Goal: Contribute content: Add original content to the website for others to see

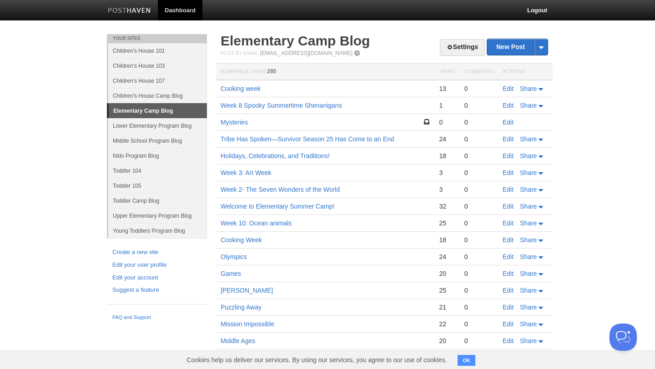
click at [178, 7] on link "Dashboard" at bounding box center [180, 10] width 45 height 20
click at [148, 155] on link "Nido Program Blog" at bounding box center [157, 155] width 99 height 15
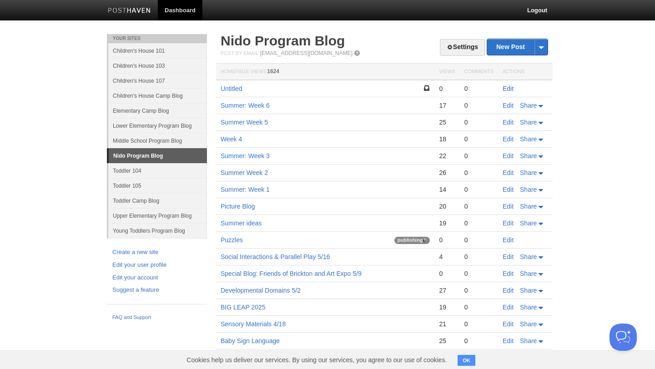
click at [512, 86] on link "Edit" at bounding box center [508, 88] width 11 height 7
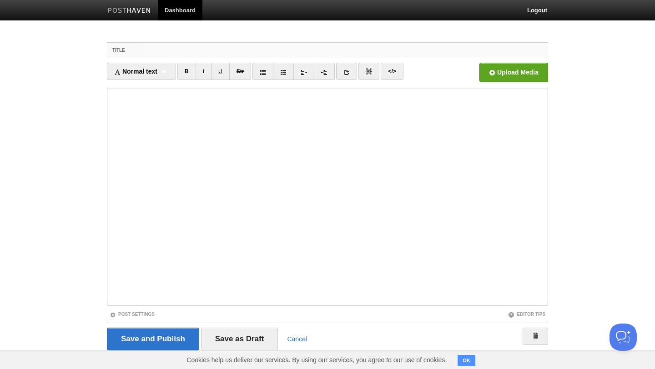
click at [172, 56] on input "Title" at bounding box center [346, 50] width 404 height 15
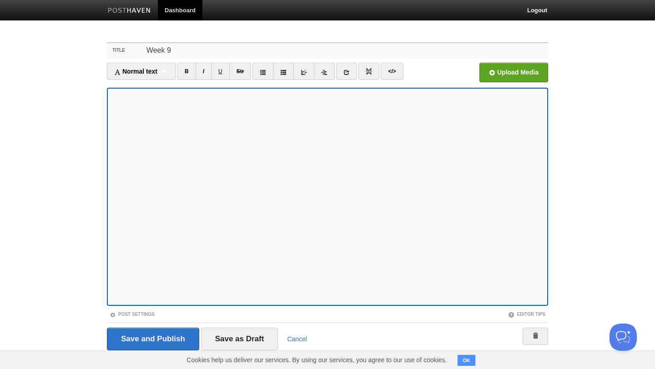
click at [147, 51] on input "Week 9" at bounding box center [346, 50] width 404 height 15
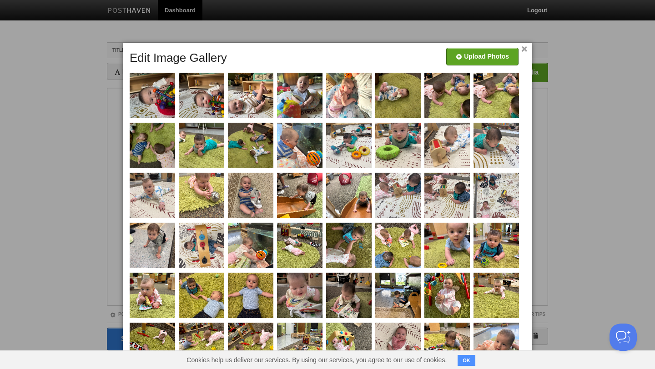
type input "Summer Week 9"
click at [523, 49] on link "×" at bounding box center [524, 49] width 6 height 5
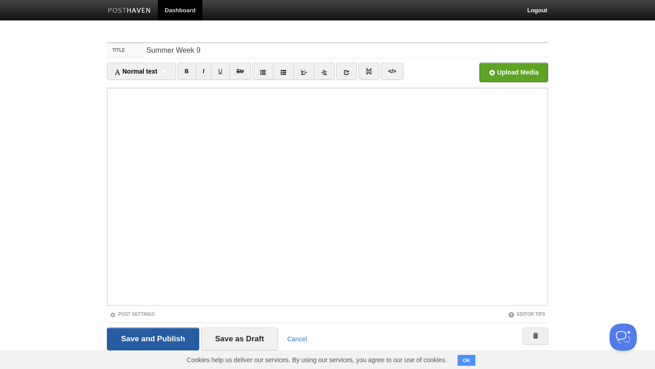
click at [140, 341] on input "Save and Publish" at bounding box center [153, 339] width 92 height 23
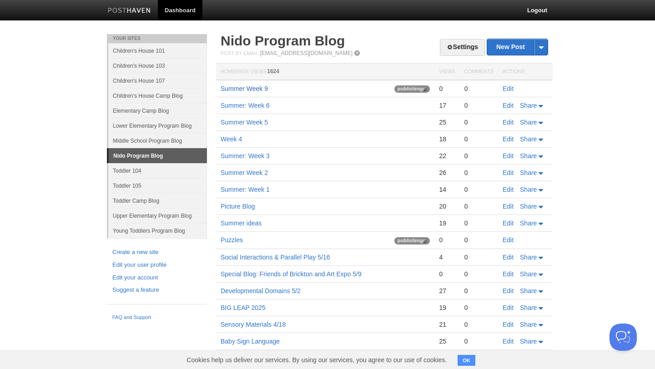
click at [254, 87] on link "Summer Week 9" at bounding box center [244, 88] width 47 height 7
click at [251, 88] on link "Summer Week 9" at bounding box center [244, 88] width 47 height 7
